Goal: Task Accomplishment & Management: Complete application form

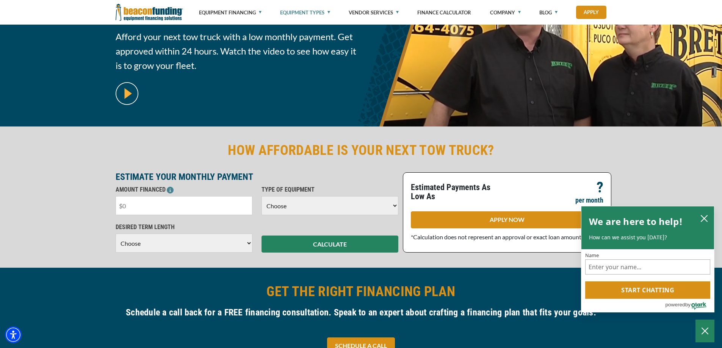
scroll to position [114, 0]
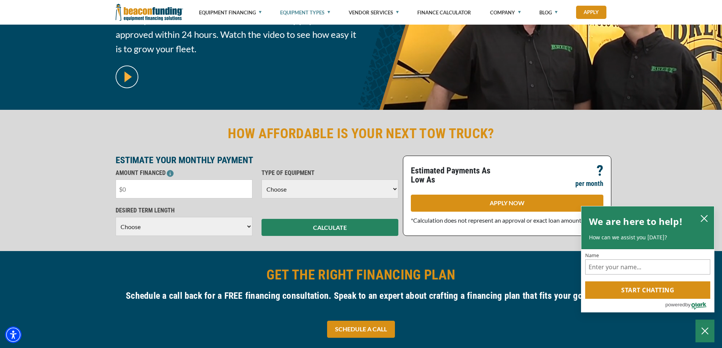
click at [150, 194] on input "text" at bounding box center [184, 189] width 137 height 19
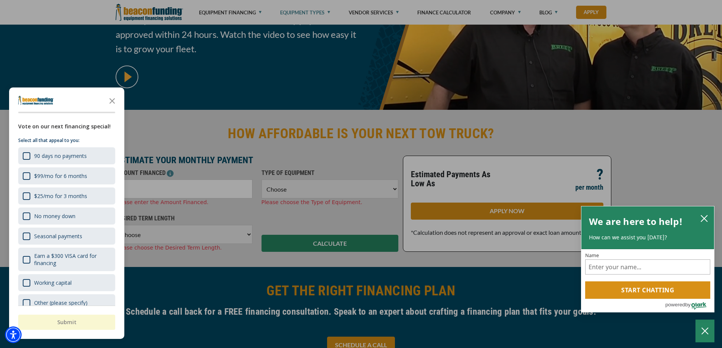
click at [139, 193] on div at bounding box center [361, 174] width 722 height 348
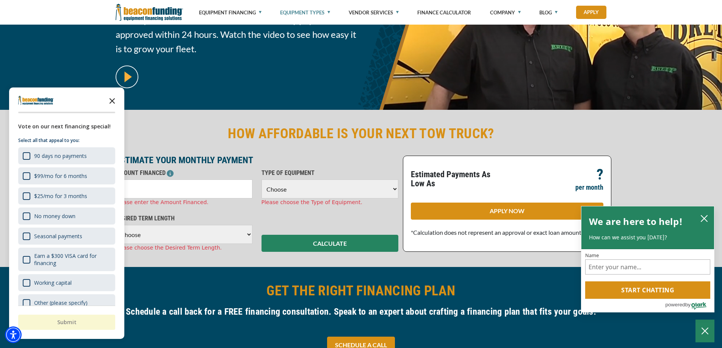
click at [110, 104] on icon "Close the survey" at bounding box center [112, 100] width 15 height 15
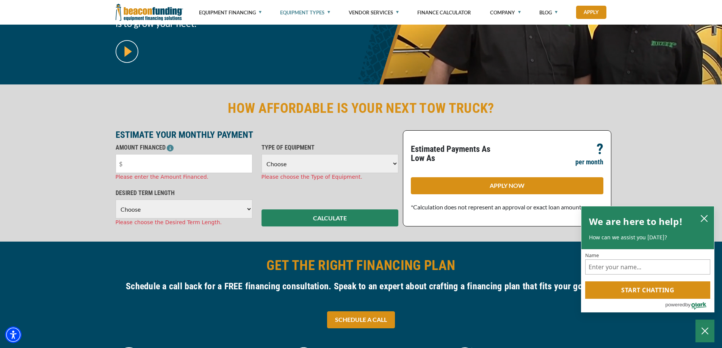
scroll to position [152, 0]
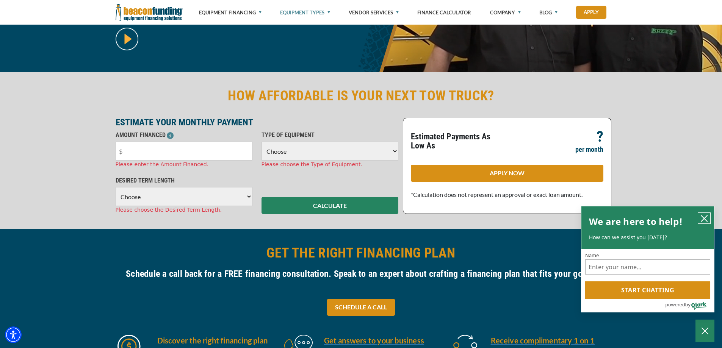
click at [704, 216] on icon "close chatbox" at bounding box center [704, 219] width 8 height 8
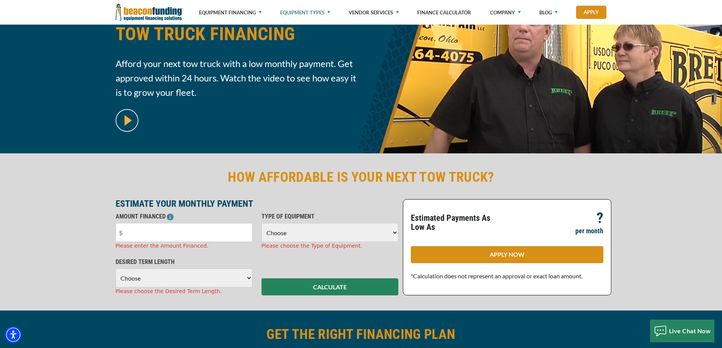
scroll to position [38, 0]
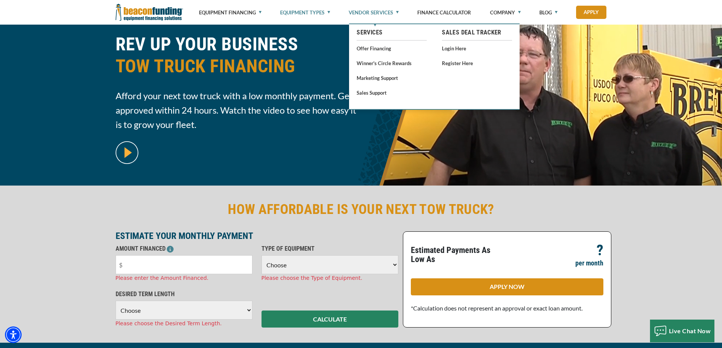
click at [386, 11] on link "Vendor Services" at bounding box center [374, 12] width 50 height 25
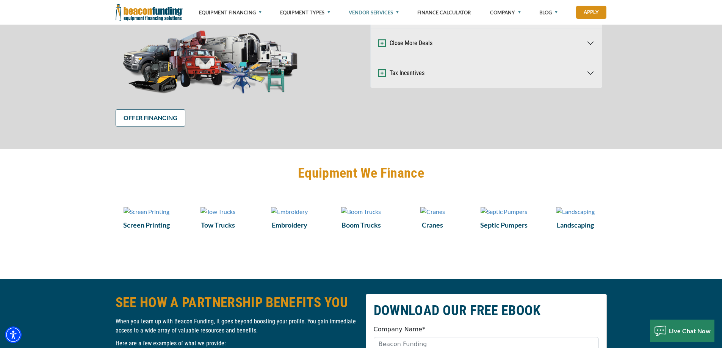
scroll to position [455, 0]
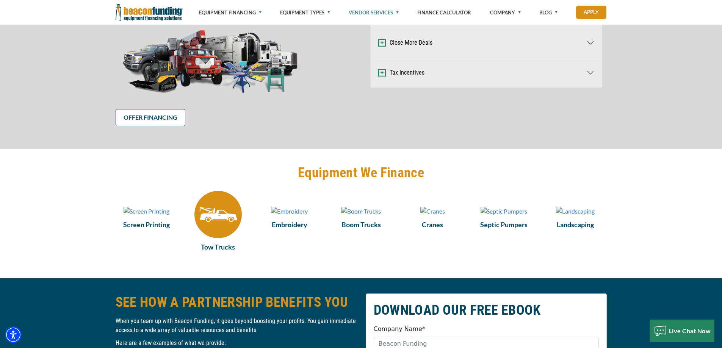
click at [196, 238] on img at bounding box center [217, 214] width 47 height 47
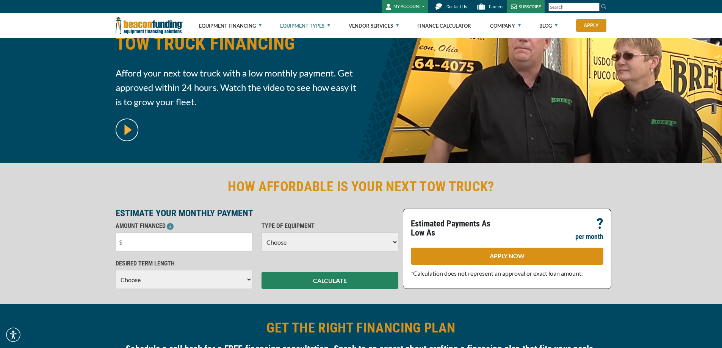
scroll to position [152, 0]
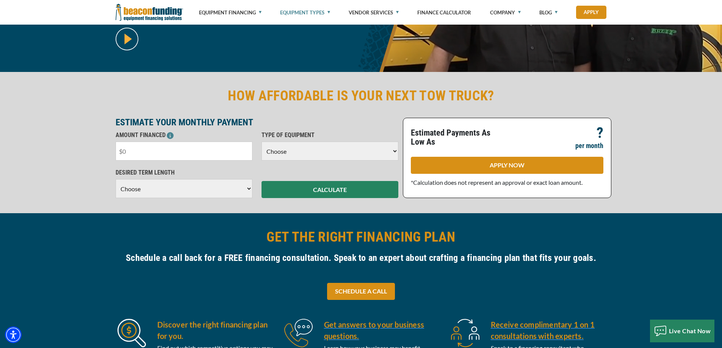
click at [189, 153] on input "text" at bounding box center [184, 151] width 137 height 19
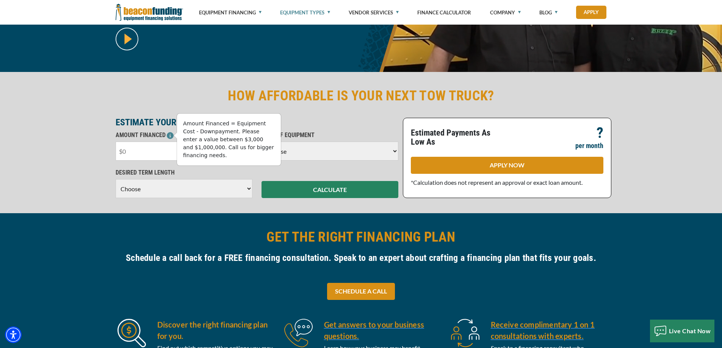
click at [167, 135] on icon at bounding box center [170, 135] width 7 height 7
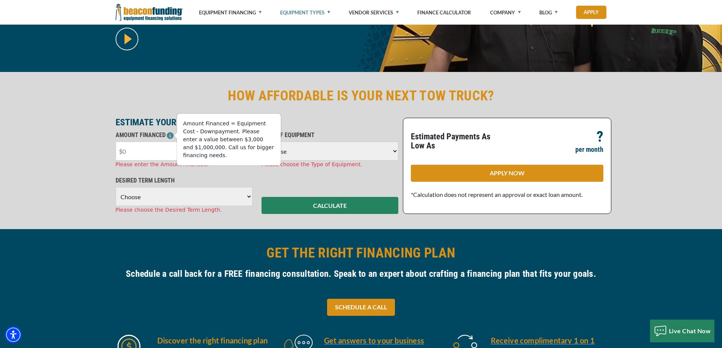
click at [141, 154] on input "text" at bounding box center [184, 151] width 137 height 19
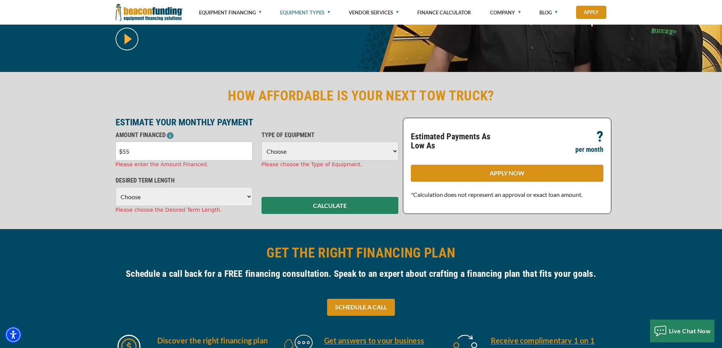
type input "$5"
type input "$40,000"
click at [319, 151] on select "Choose Backhoe Boom/Bucket Truck Chipper Commercial Mower Crane DTG/DTF Printin…" at bounding box center [329, 151] width 137 height 19
select select "5"
click at [261, 142] on select "Choose Backhoe Boom/Bucket Truck Chipper Commercial Mower Crane DTG/DTF Printin…" at bounding box center [329, 151] width 137 height 19
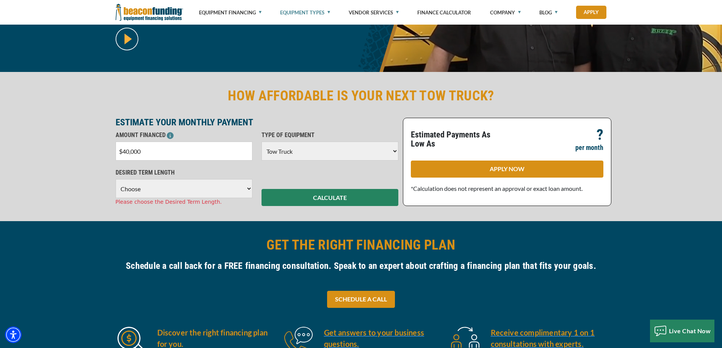
click at [156, 188] on select "Choose 36 Months 48 Months 60 Months" at bounding box center [184, 188] width 137 height 19
select select "60"
click at [116, 179] on select "Choose 36 Months 48 Months 60 Months" at bounding box center [184, 188] width 137 height 19
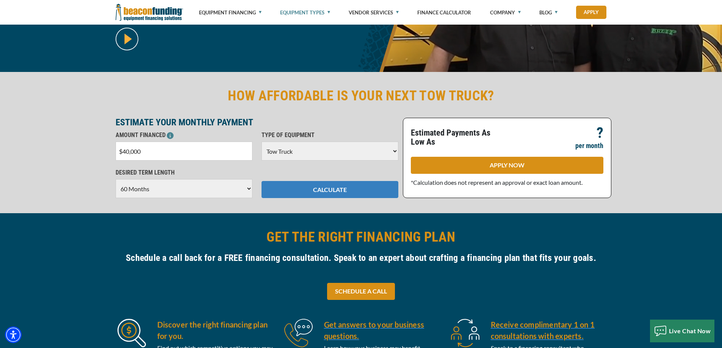
click at [332, 191] on button "CALCULATE" at bounding box center [329, 189] width 137 height 17
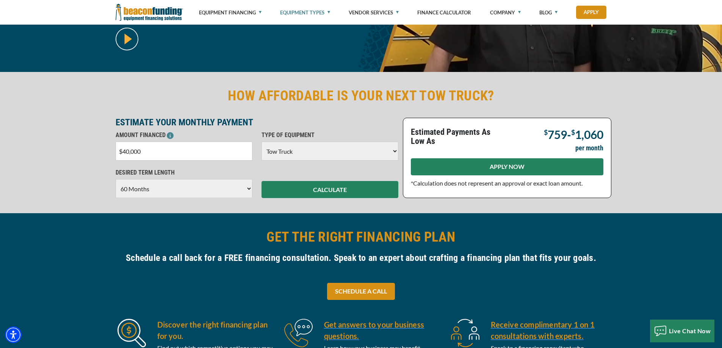
click at [528, 163] on link "APPLY NOW" at bounding box center [507, 166] width 192 height 17
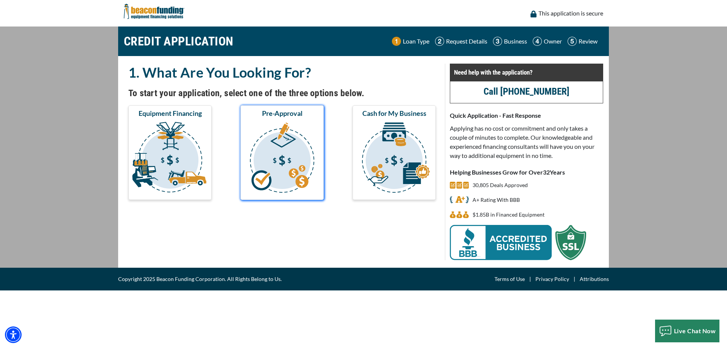
click at [290, 156] on img "submit" at bounding box center [282, 159] width 80 height 76
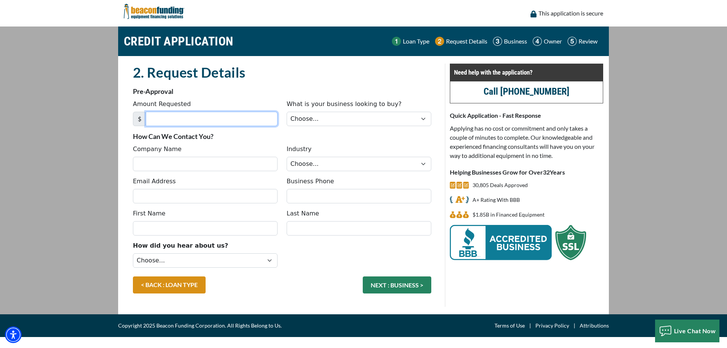
click at [219, 120] on input "Amount Requested" at bounding box center [212, 119] width 132 height 14
type input "40,000"
click at [335, 120] on select "Choose... Backhoe Boom/Bucket Truck Chipper Commercial Mower Crane DTG/DTF Prin…" at bounding box center [359, 119] width 145 height 14
select select "5"
click at [287, 112] on select "Choose... Backhoe Boom/Bucket Truck Chipper Commercial Mower Crane DTG/DTF Prin…" at bounding box center [359, 119] width 145 height 14
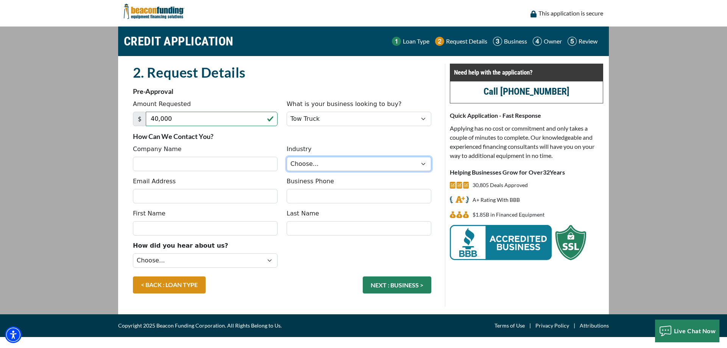
click at [309, 164] on select "Choose... Towing Landscape/Hardscape Decorated Apparel Septic Light Constructio…" at bounding box center [359, 164] width 145 height 14
select select "1"
click at [287, 157] on select "Choose... Towing Landscape/Hardscape Decorated Apparel Septic Light Constructio…" at bounding box center [359, 164] width 145 height 14
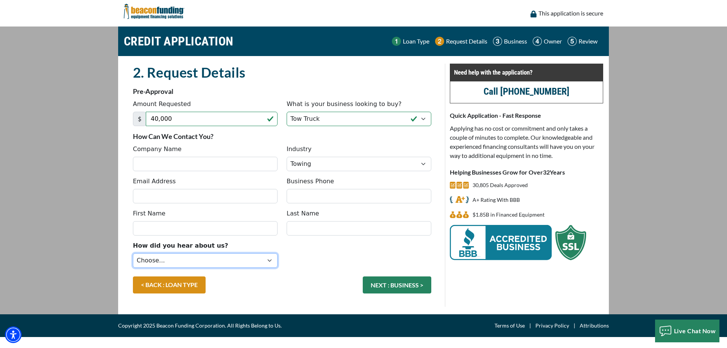
click at [172, 263] on select "Choose... Internet Search Vendor Referral Word of Mouth Client Referral Email E…" at bounding box center [205, 260] width 145 height 14
select select "5"
click at [133, 253] on select "Choose... Internet Search Vendor Referral Word of Mouth Client Referral Email E…" at bounding box center [205, 260] width 145 height 14
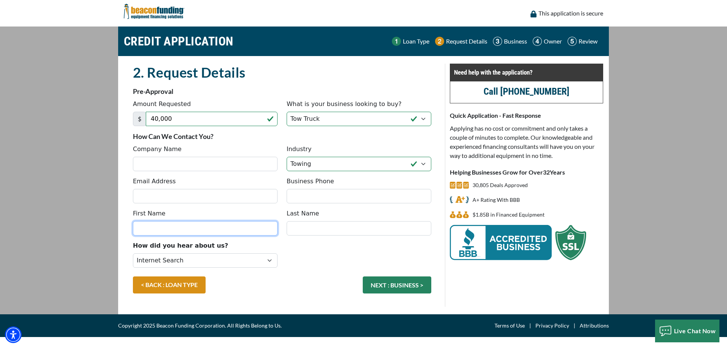
click at [161, 229] on input "First Name" at bounding box center [205, 228] width 145 height 14
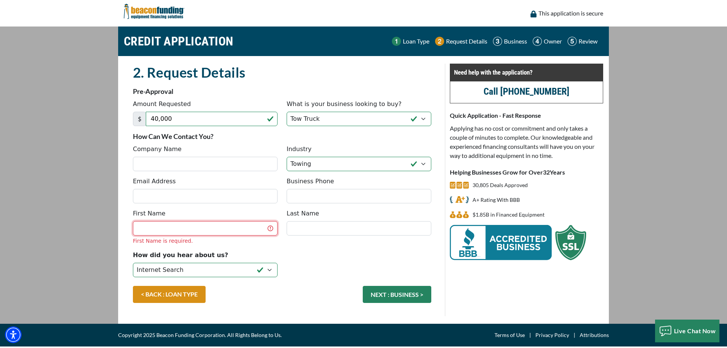
click at [221, 226] on input "First Name" at bounding box center [205, 228] width 145 height 14
type input "[PERSON_NAME]"
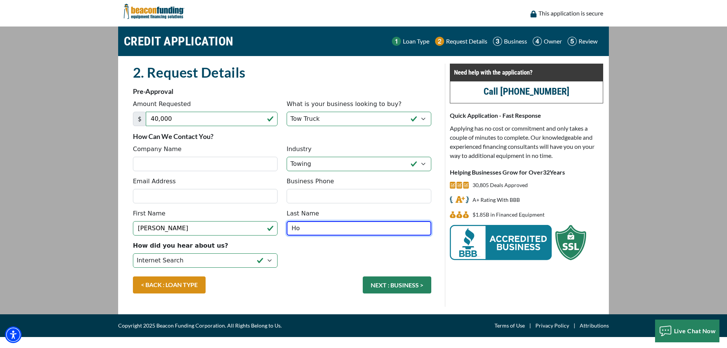
type input "H"
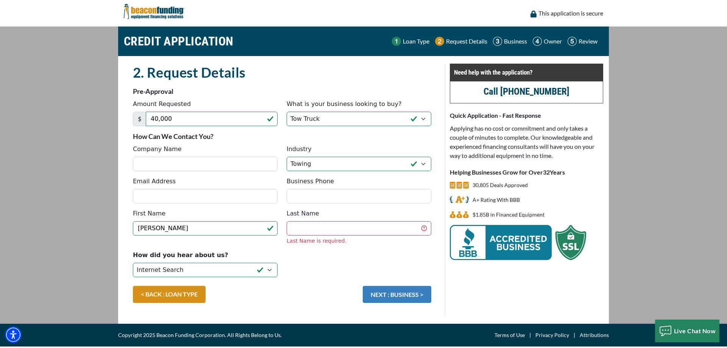
click at [386, 289] on button "NEXT : BUSINESS >" at bounding box center [397, 294] width 69 height 17
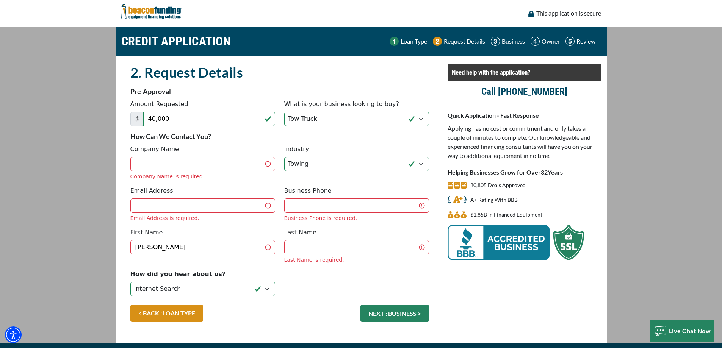
click at [190, 173] on div "Company Name is required." at bounding box center [202, 177] width 145 height 8
